Goal: Information Seeking & Learning: Learn about a topic

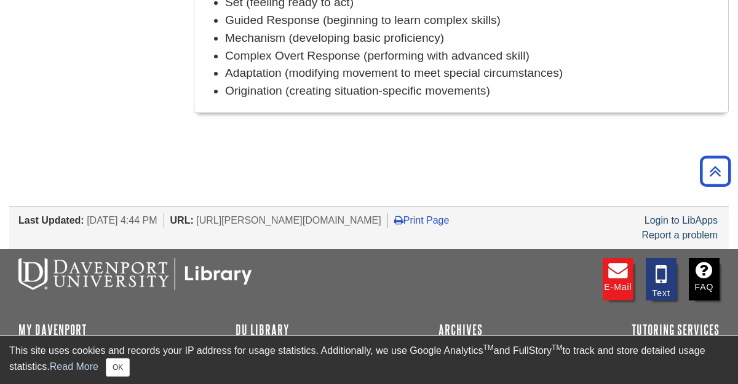
scroll to position [1278, 0]
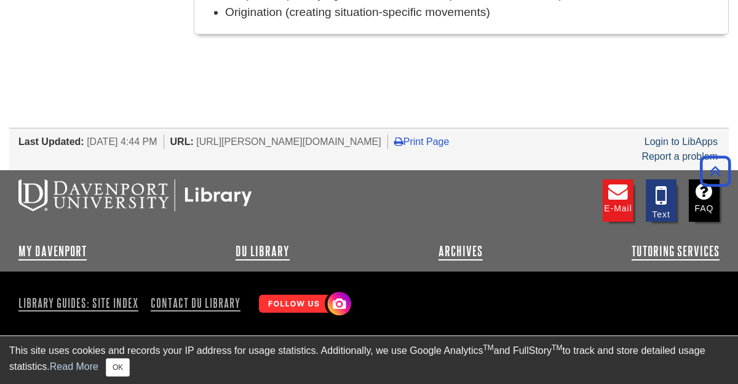
click at [272, 137] on span "[URL][PERSON_NAME][DOMAIN_NAME]" at bounding box center [288, 142] width 185 height 10
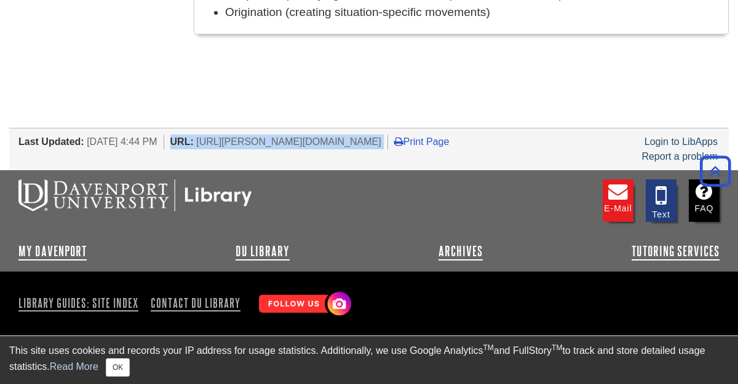
click at [272, 137] on span "[URL][PERSON_NAME][DOMAIN_NAME]" at bounding box center [288, 142] width 185 height 10
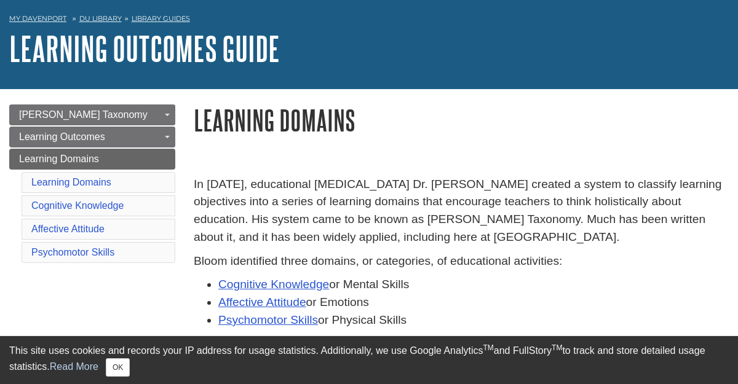
scroll to position [47, 0]
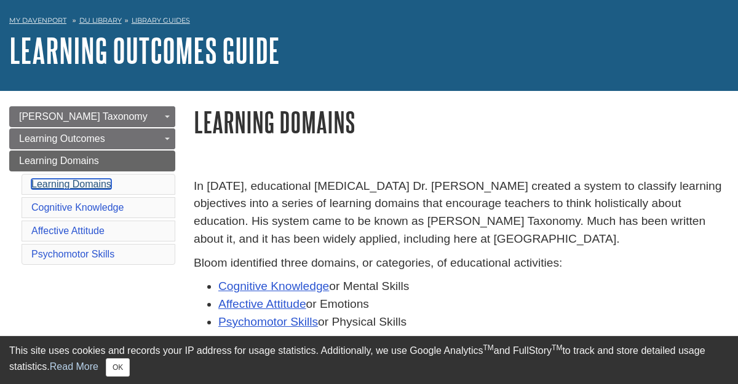
click at [103, 181] on link "Learning Domains" at bounding box center [71, 184] width 80 height 10
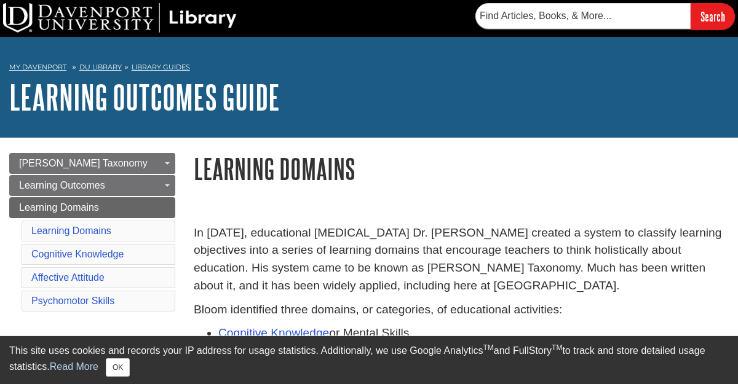
click at [300, 267] on p "In [DATE], educational [MEDICAL_DATA] Dr. [PERSON_NAME] created a system to cla…" at bounding box center [461, 260] width 535 height 71
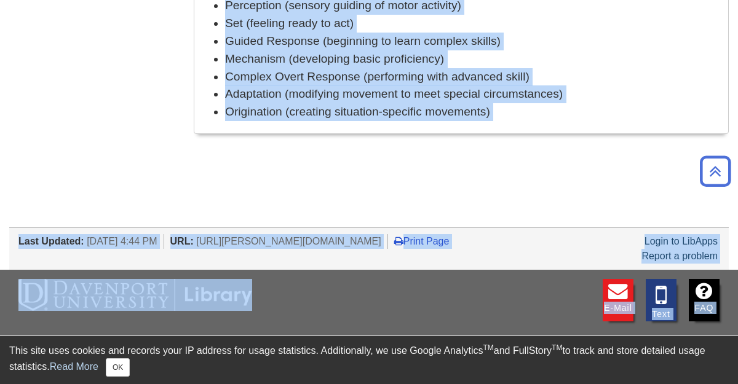
scroll to position [1278, 0]
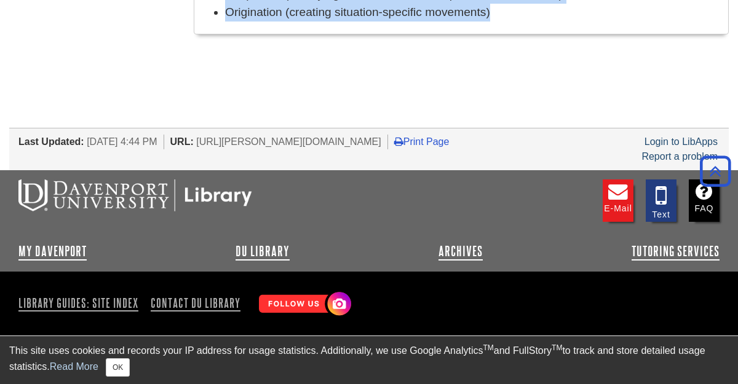
drag, startPoint x: 197, startPoint y: 175, endPoint x: 511, endPoint y: 42, distance: 340.7
copy div "Loremips Dolorsi Am 2287, consectetur adipiscingel Se. Doeiusmo Tempo incidid u…"
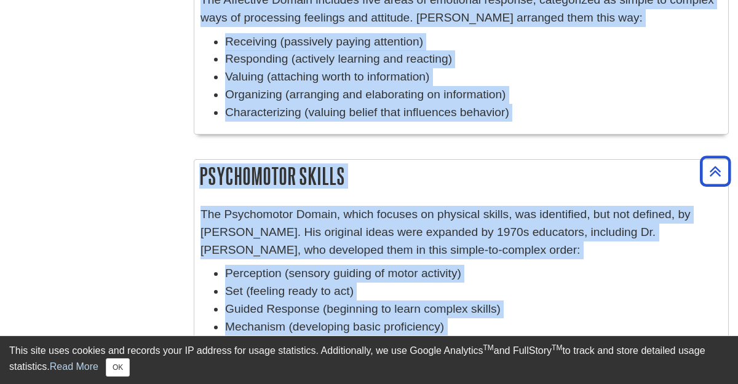
scroll to position [909, 0]
